Goal: Information Seeking & Learning: Find specific fact

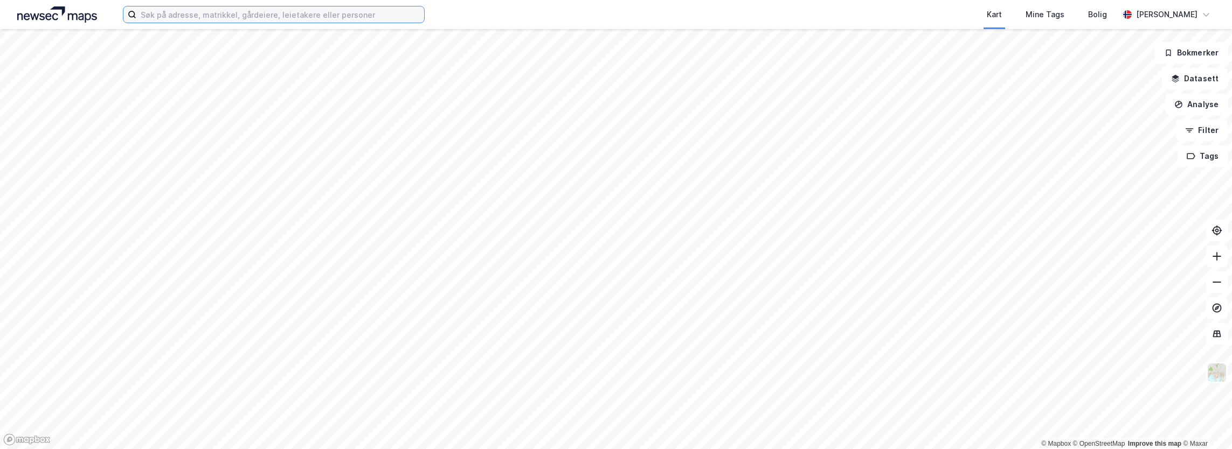
click at [221, 13] on input at bounding box center [280, 14] width 288 height 16
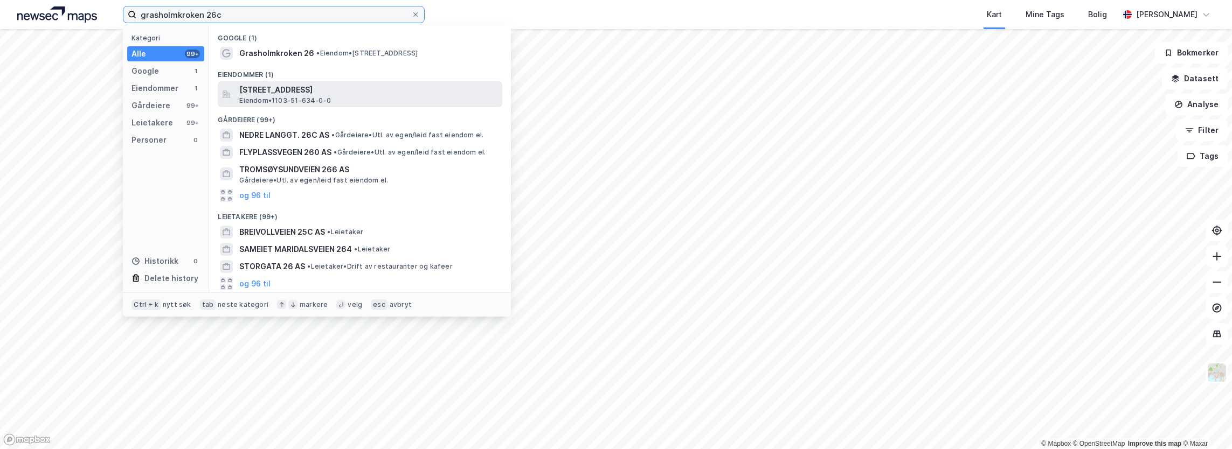
type input "grasholmkroken 26c"
click at [266, 88] on span "[STREET_ADDRESS]" at bounding box center [368, 90] width 259 height 13
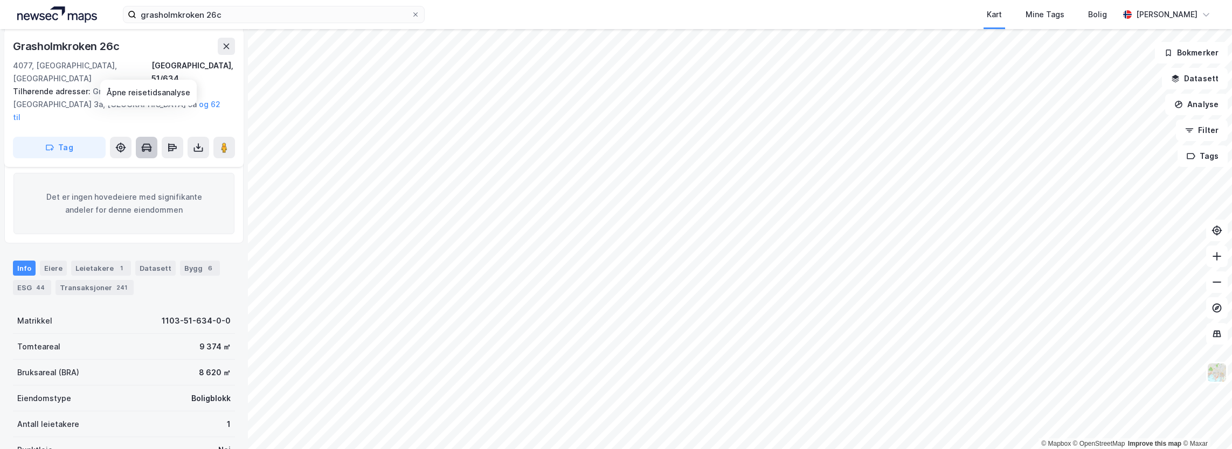
scroll to position [162, 0]
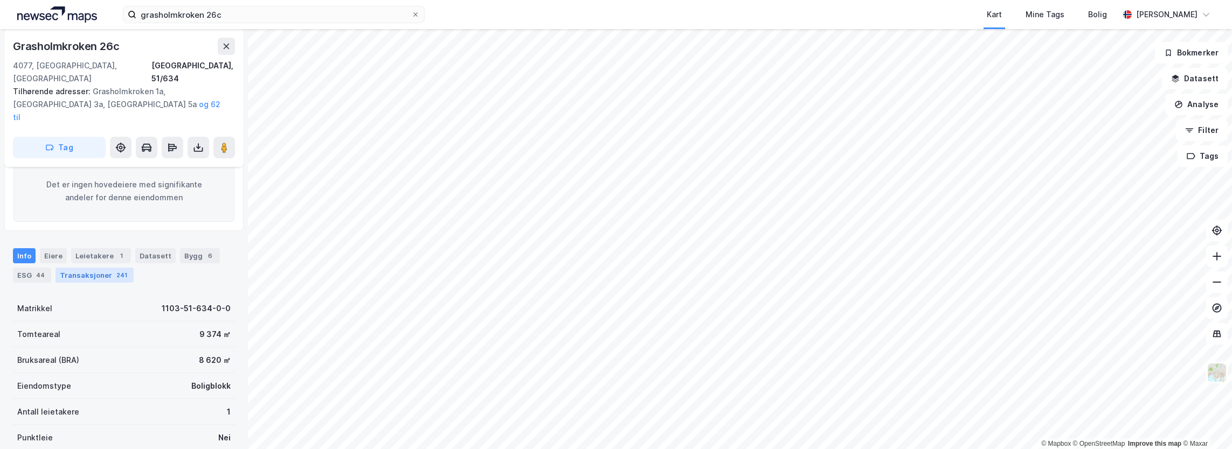
click at [93, 268] on div "Transaksjoner 241" at bounding box center [95, 275] width 78 height 15
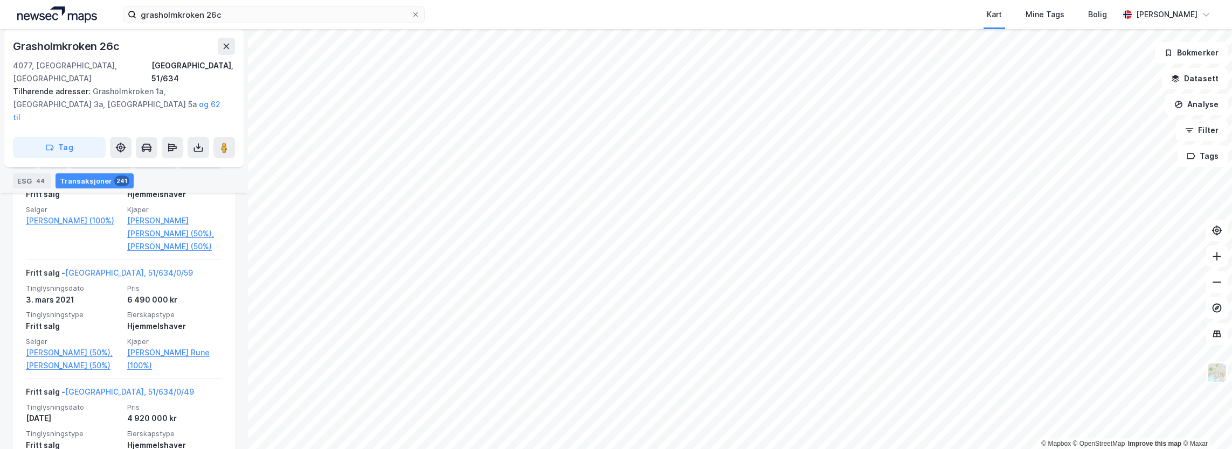
scroll to position [3578, 0]
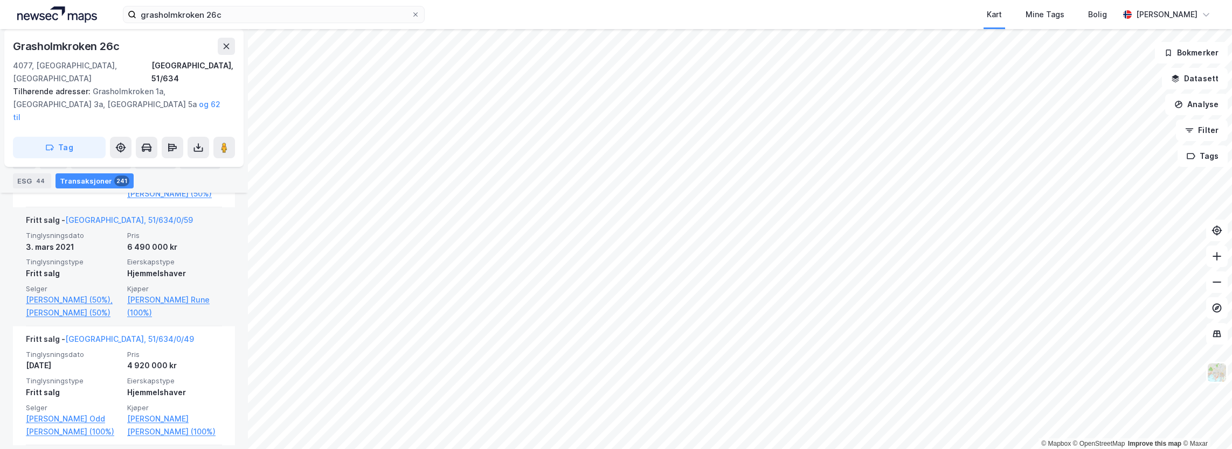
drag, startPoint x: 127, startPoint y: 271, endPoint x: 92, endPoint y: 285, distance: 38.2
click at [92, 240] on span "Tinglysningsdato" at bounding box center [73, 235] width 95 height 9
drag, startPoint x: 165, startPoint y: 272, endPoint x: 107, endPoint y: 275, distance: 58.3
click at [107, 231] on div "Fritt salg - [GEOGRAPHIC_DATA], 51/634/0/59" at bounding box center [124, 222] width 196 height 17
copy link "51/634/0/59"
